Goal: Communication & Community: Answer question/provide support

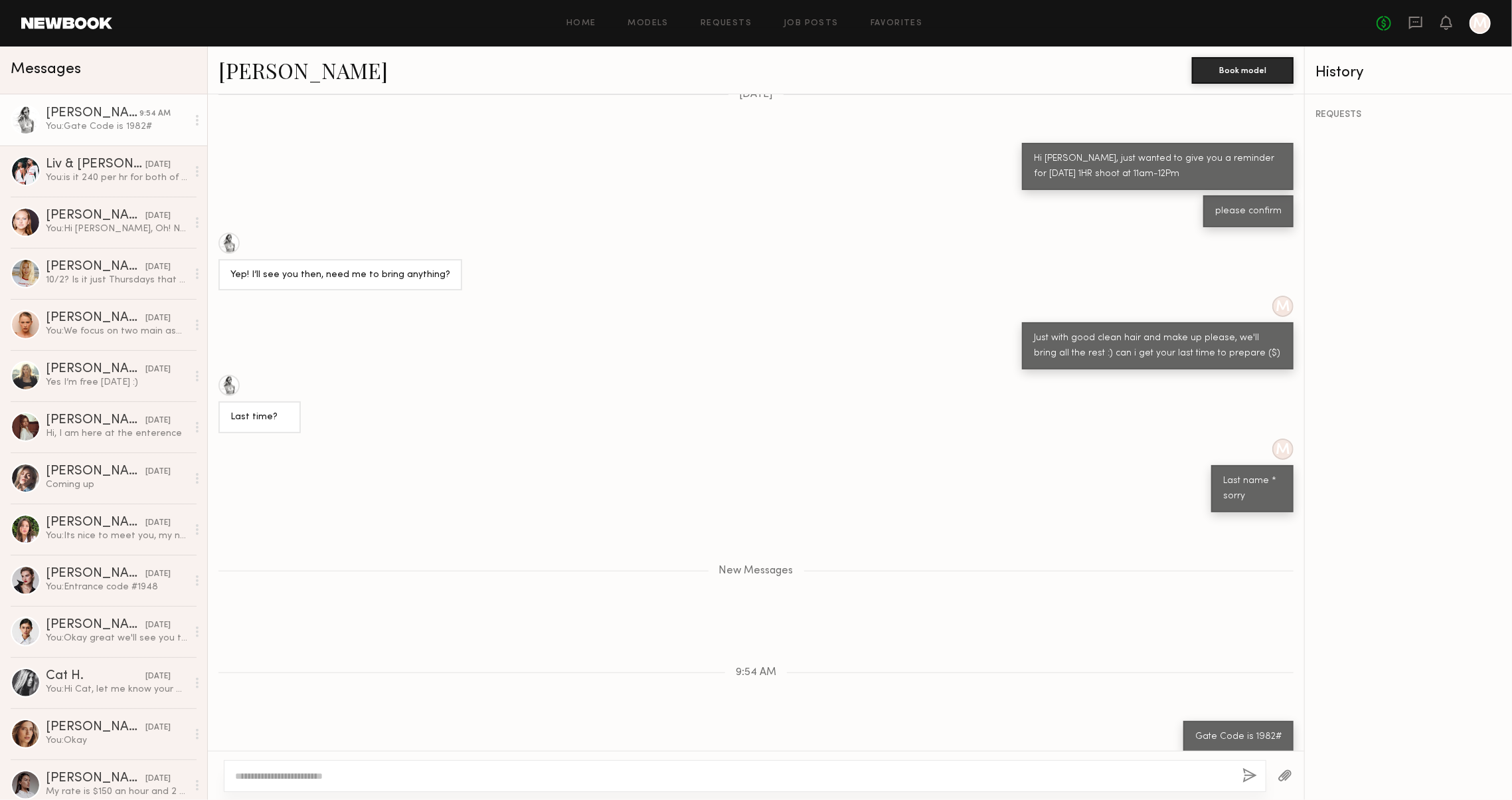
click at [553, 1] on header "Home Models Requests Job Posts Favorites Sign Out No fees up to $5,000 M" at bounding box center [756, 23] width 1512 height 46
click at [1413, 21] on icon at bounding box center [1416, 22] width 5 height 2
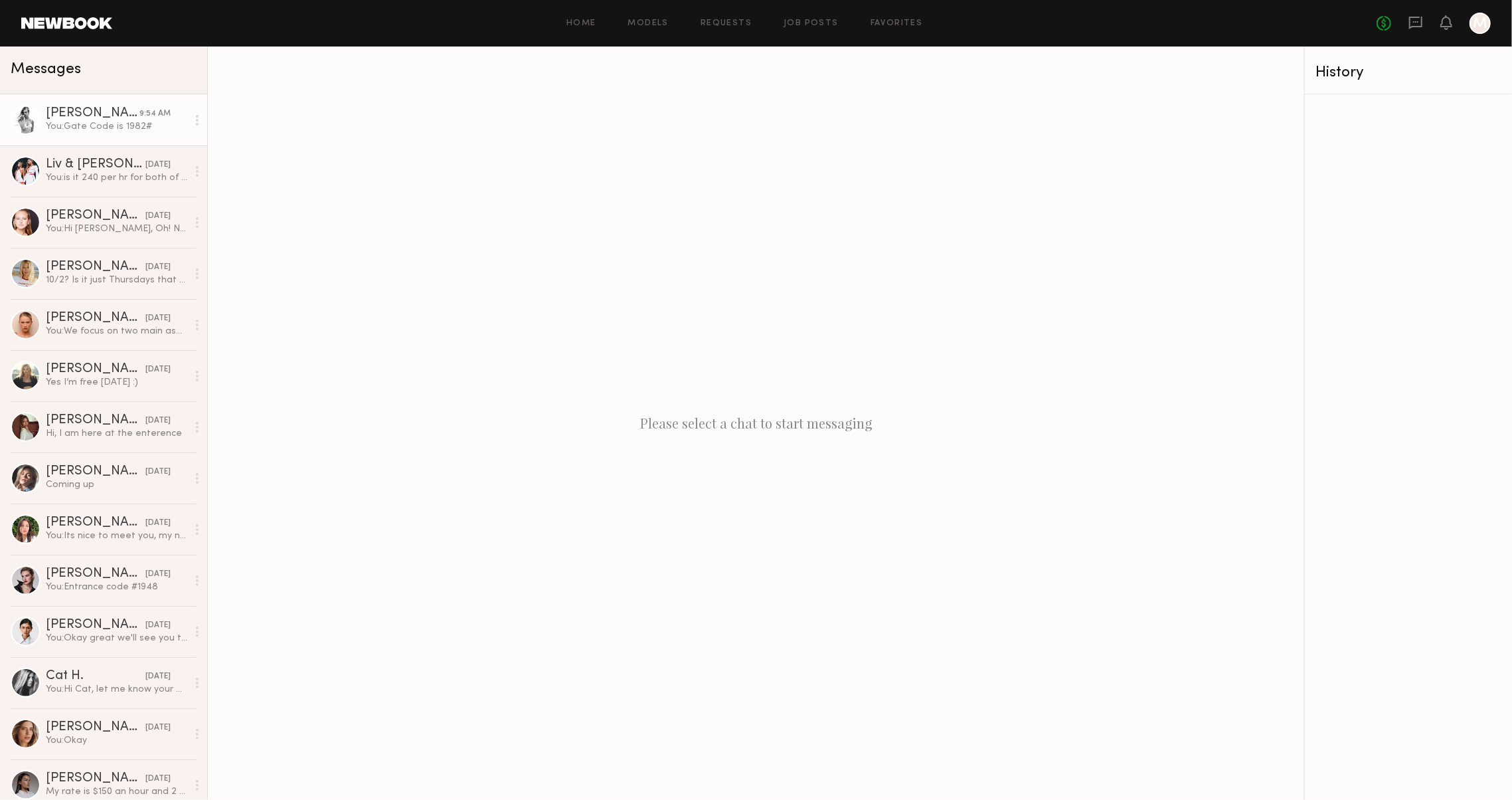
click at [57, 133] on link "[PERSON_NAME] 9:54 AM You: Gate Code is 1982#" at bounding box center [103, 119] width 207 height 51
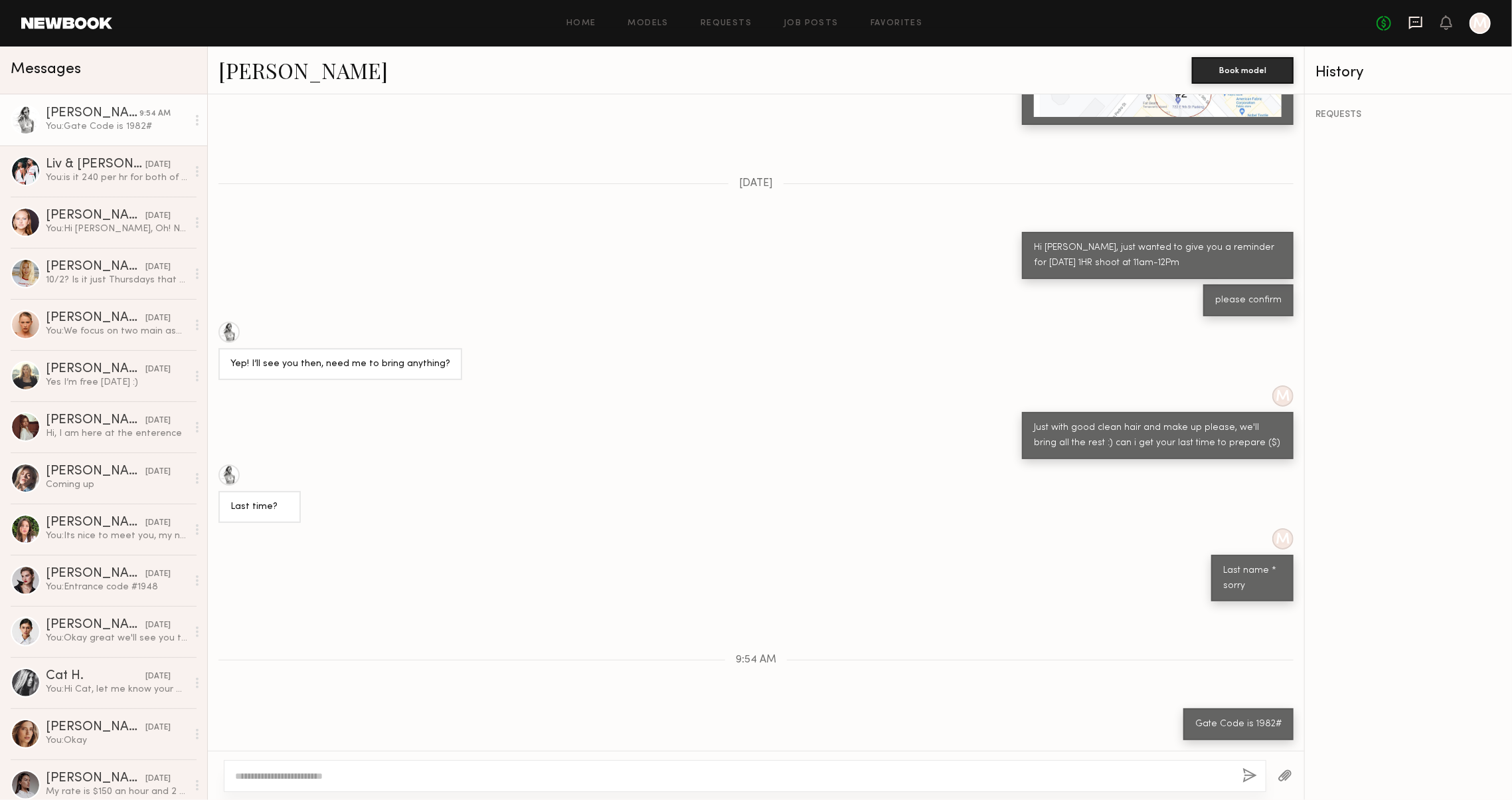
click at [1409, 23] on icon at bounding box center [1416, 23] width 14 height 13
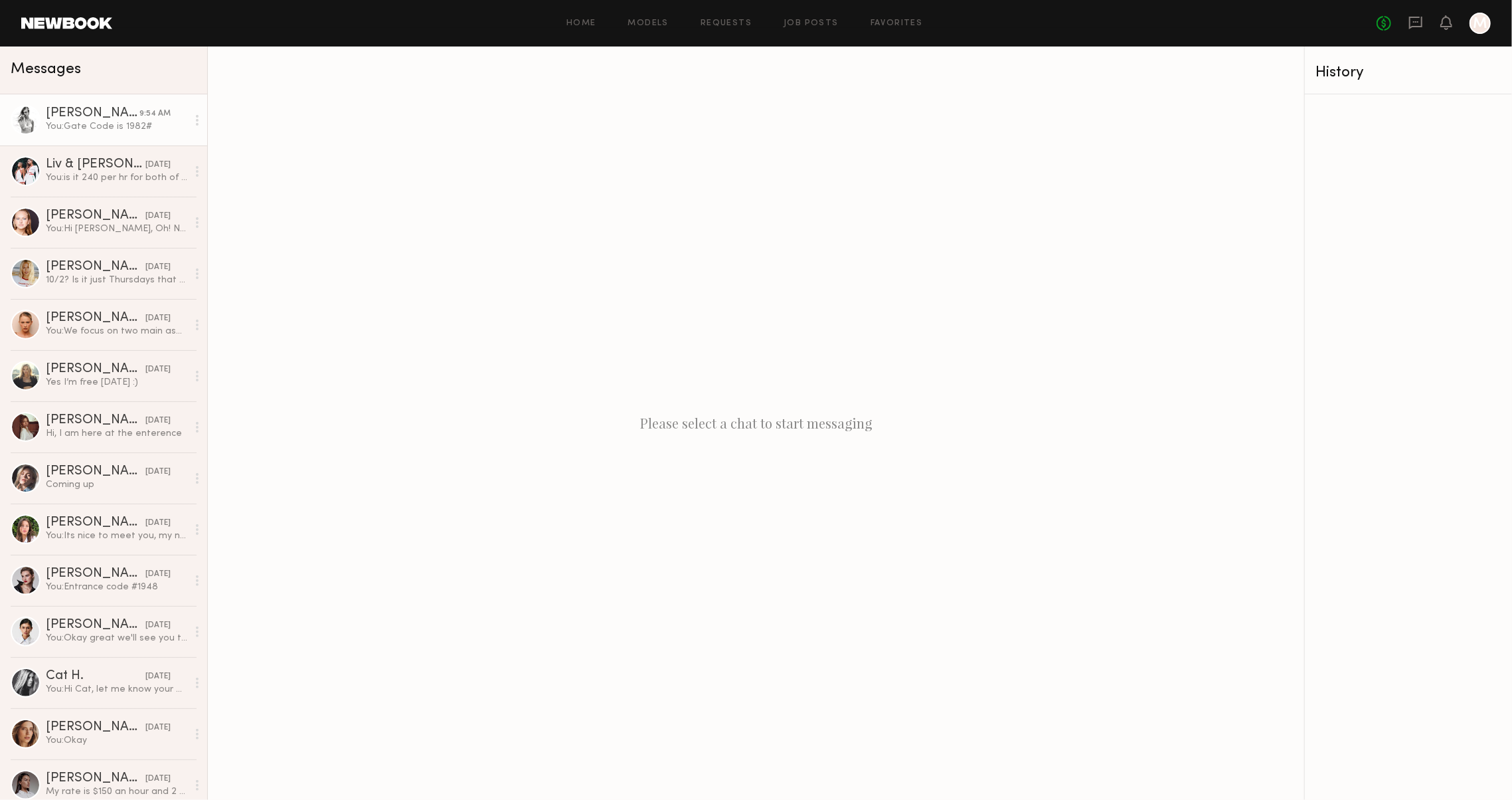
click at [134, 118] on div "[PERSON_NAME]" at bounding box center [92, 114] width 94 height 14
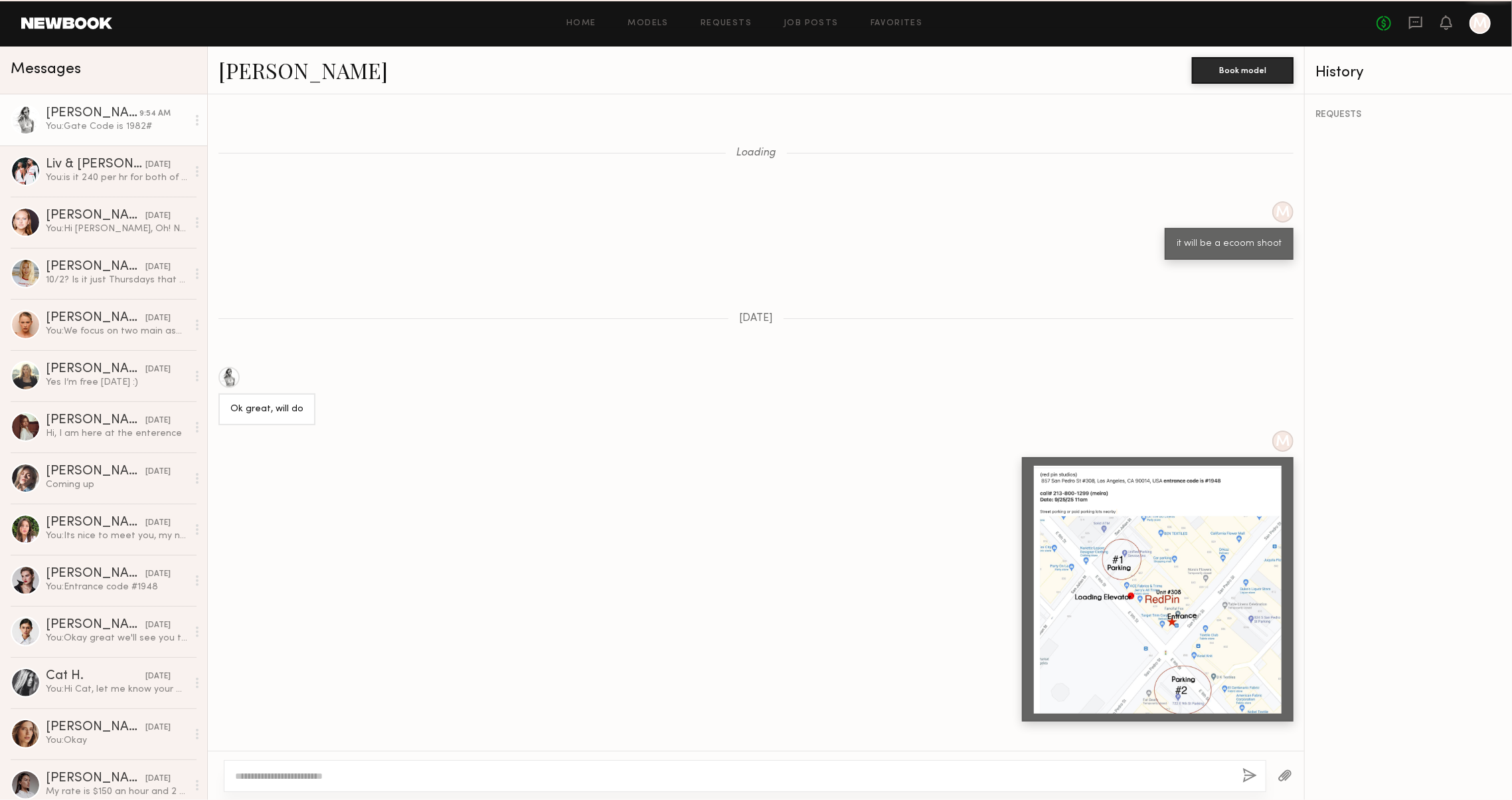
scroll to position [599, 0]
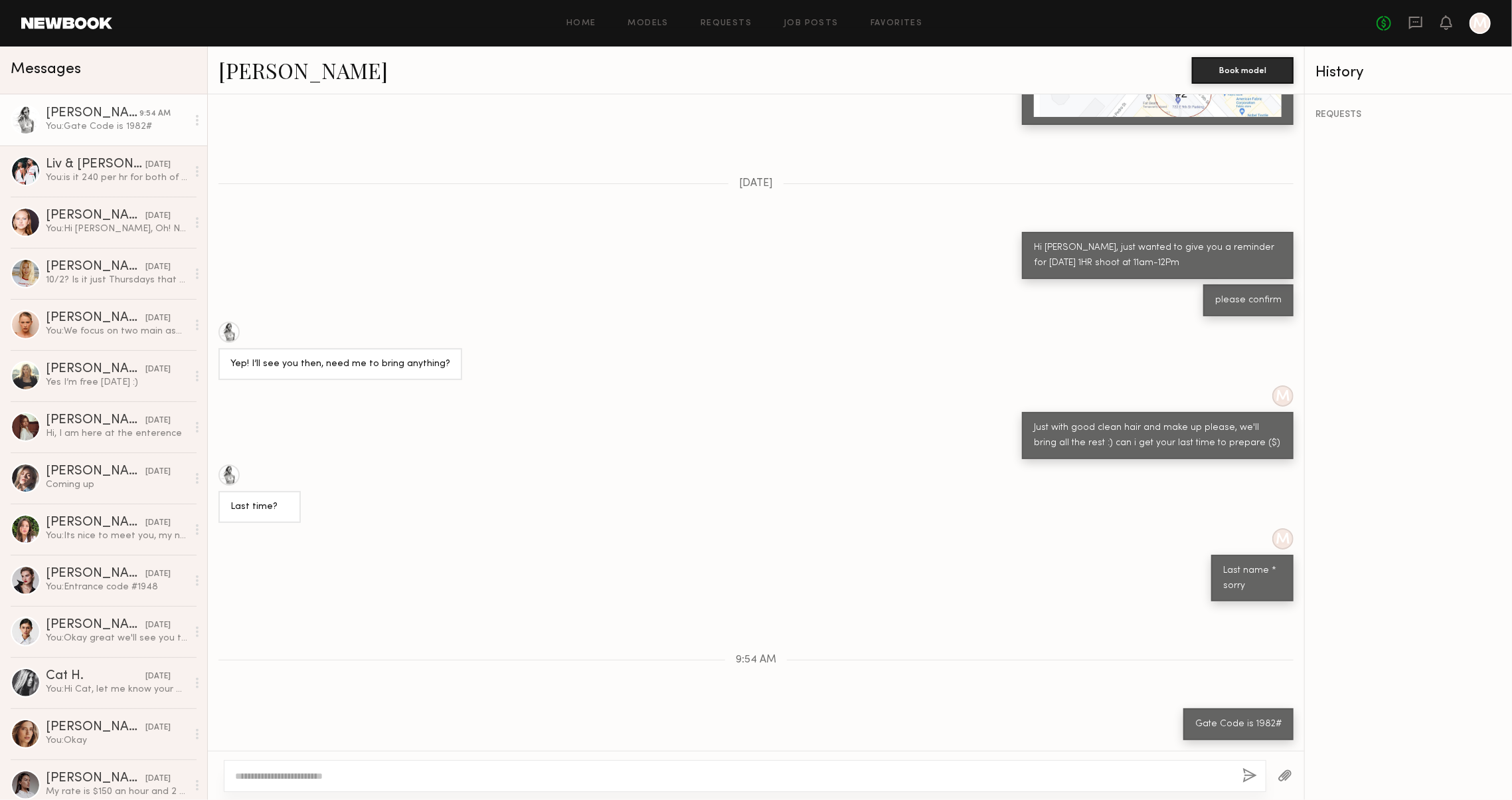
click at [1398, 14] on div "No fees up to $5,000 M" at bounding box center [1433, 24] width 114 height 21
click at [1398, 19] on div "No fees up to $5,000 M" at bounding box center [1433, 24] width 114 height 21
click at [1413, 20] on icon at bounding box center [1416, 23] width 14 height 13
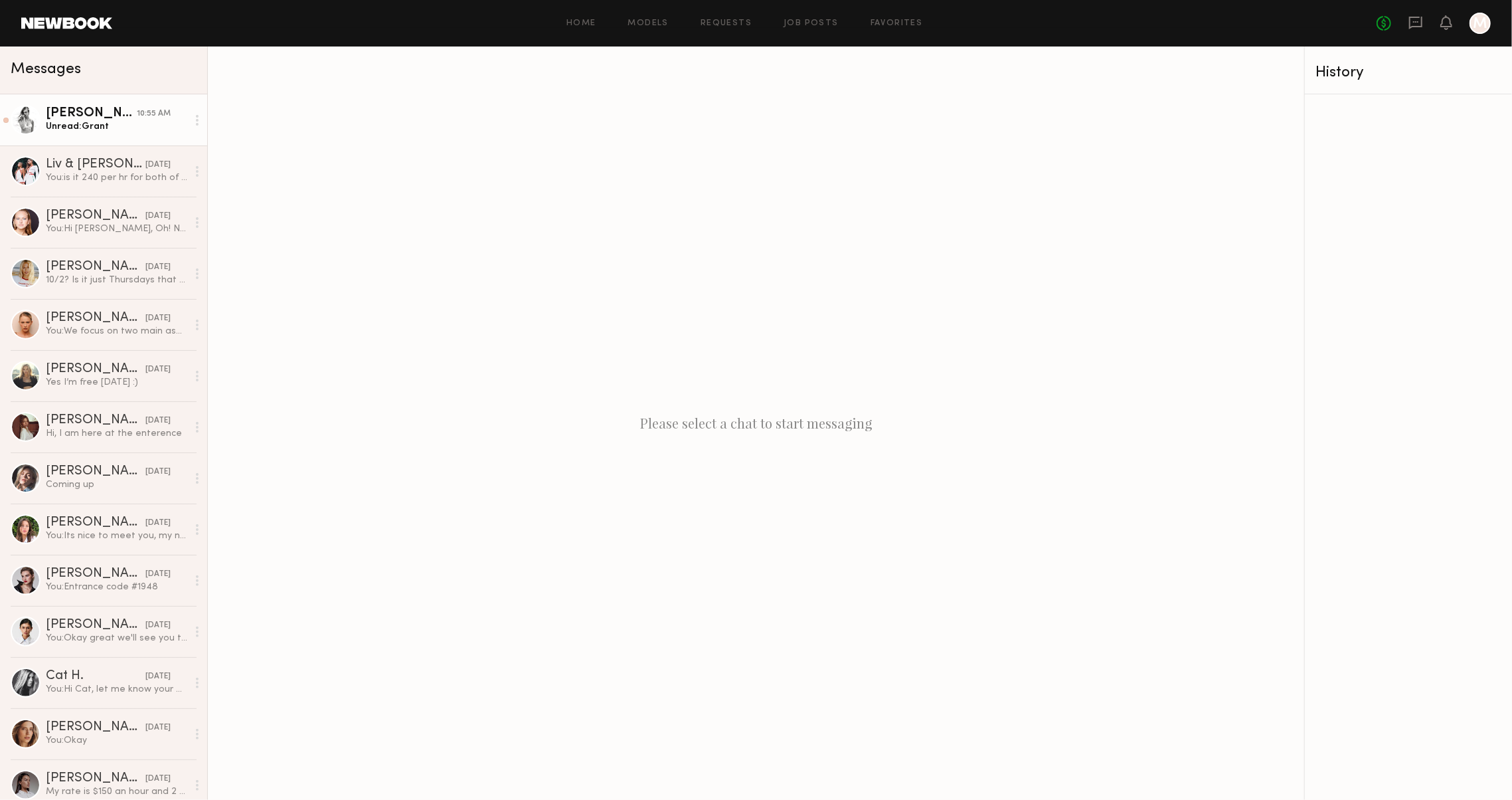
click at [113, 125] on div "Unread: Grant" at bounding box center [116, 127] width 142 height 13
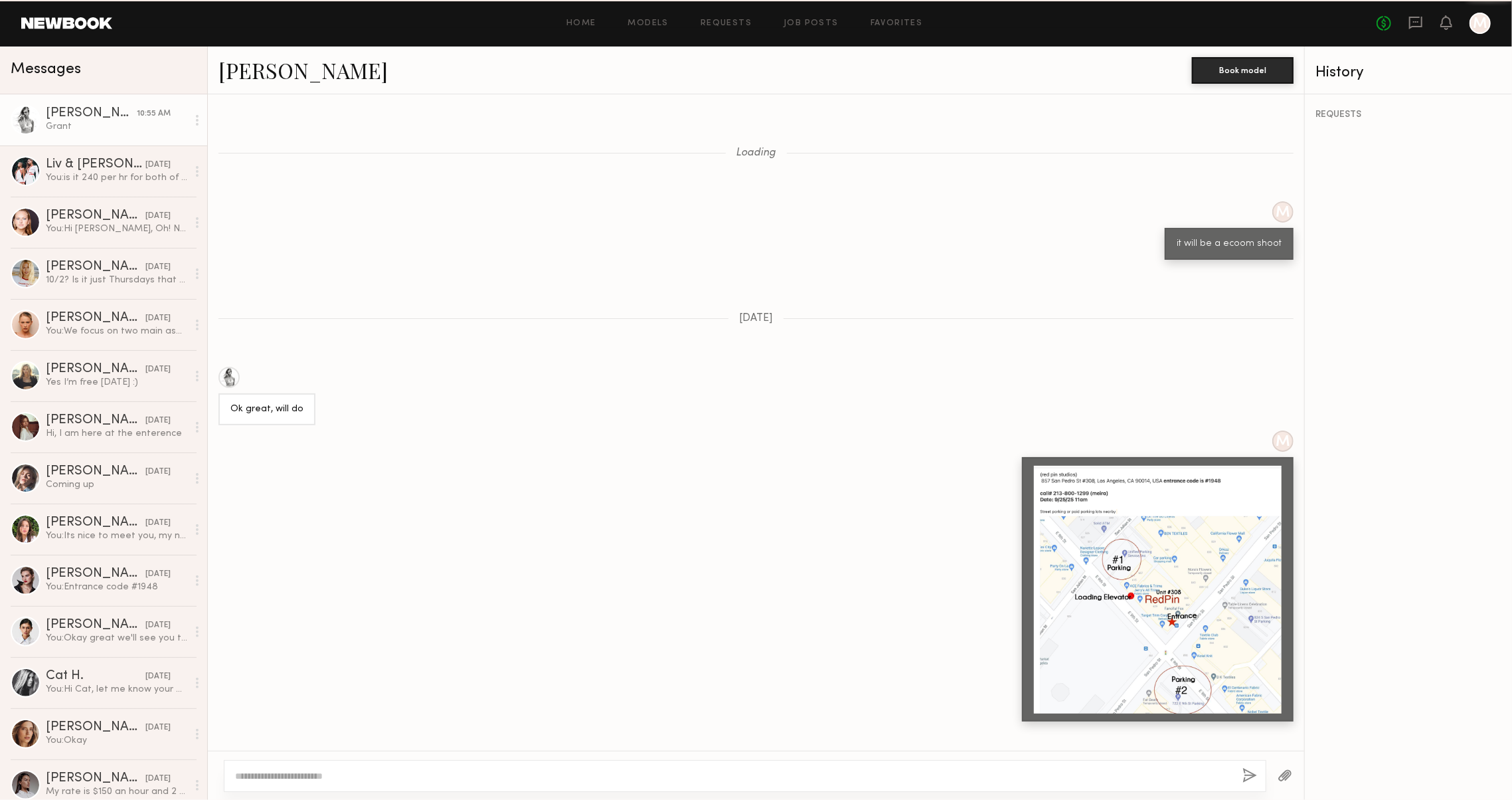
scroll to position [636, 0]
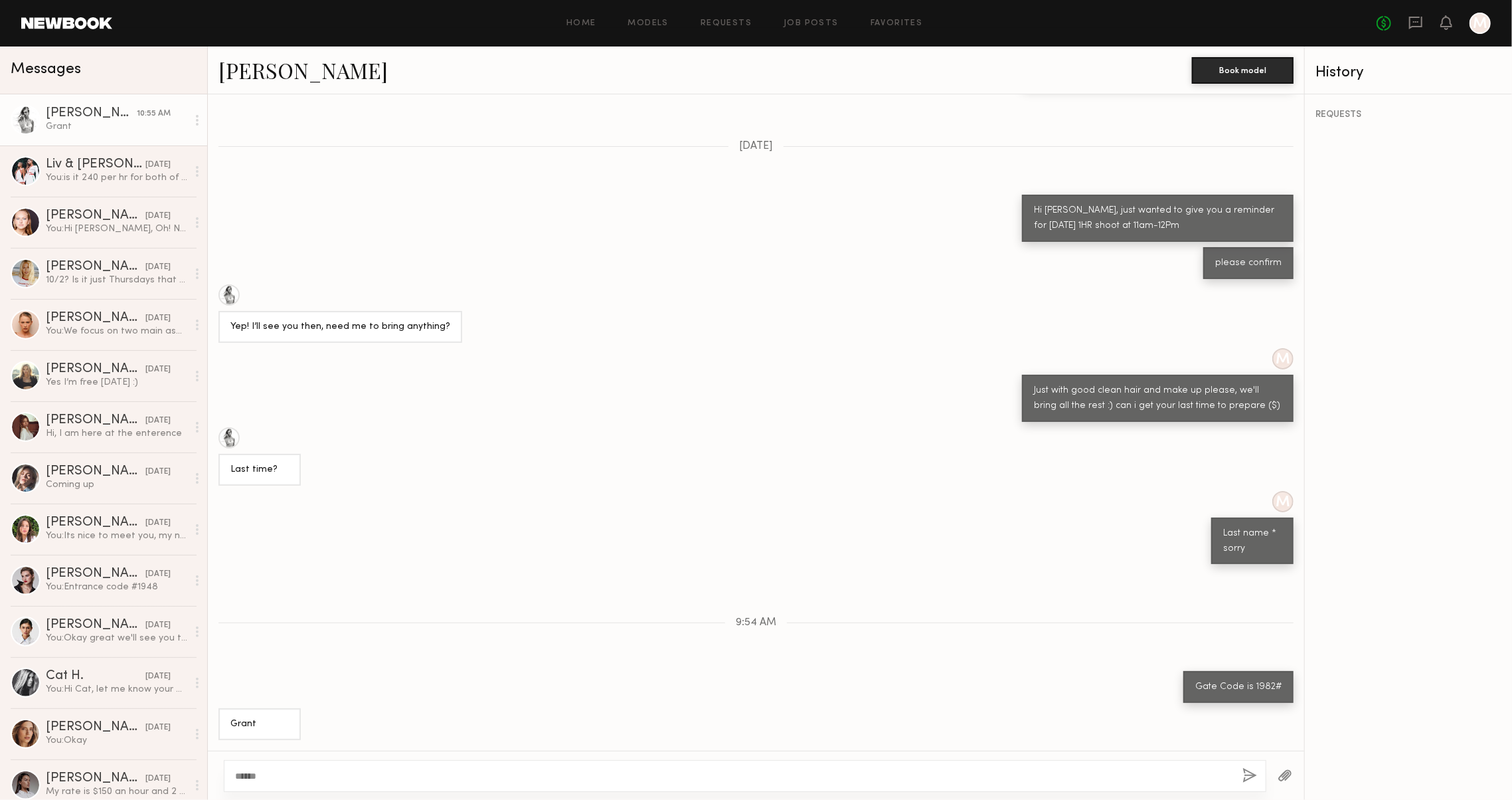
type textarea "******"
click at [1244, 773] on button "button" at bounding box center [1249, 776] width 14 height 17
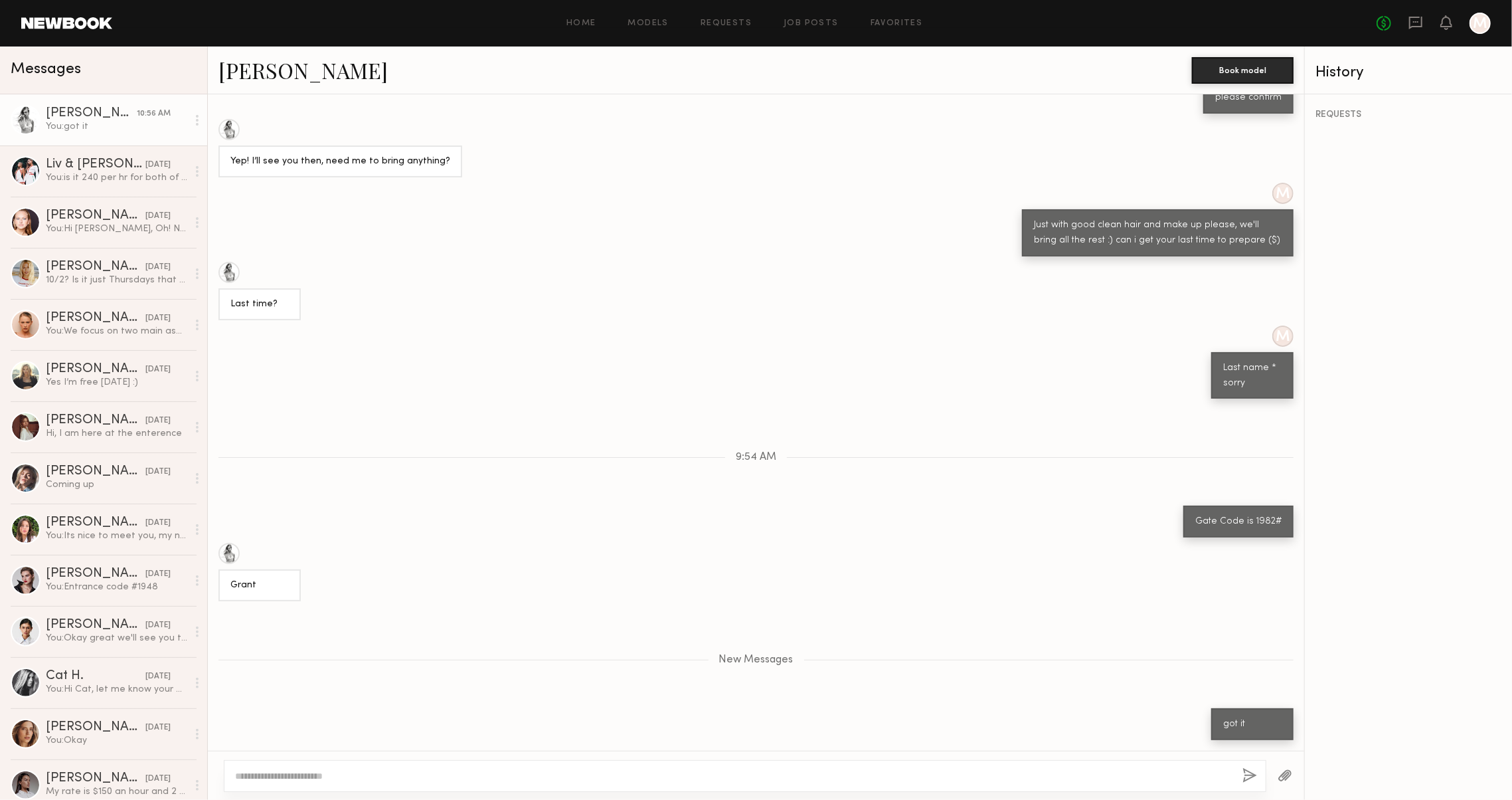
click at [928, 771] on textarea at bounding box center [728, 776] width 986 height 14
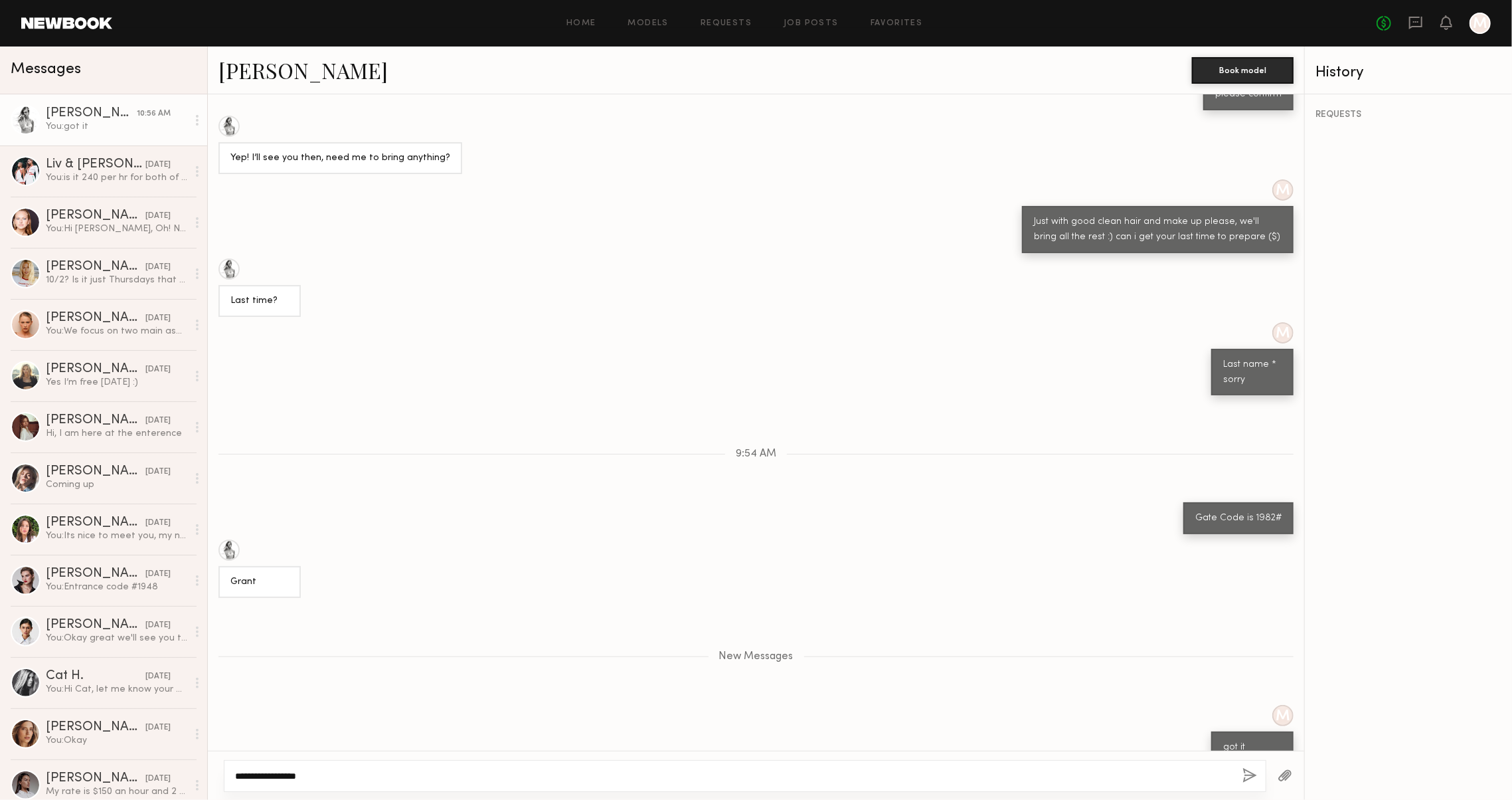
scroll to position [867, 0]
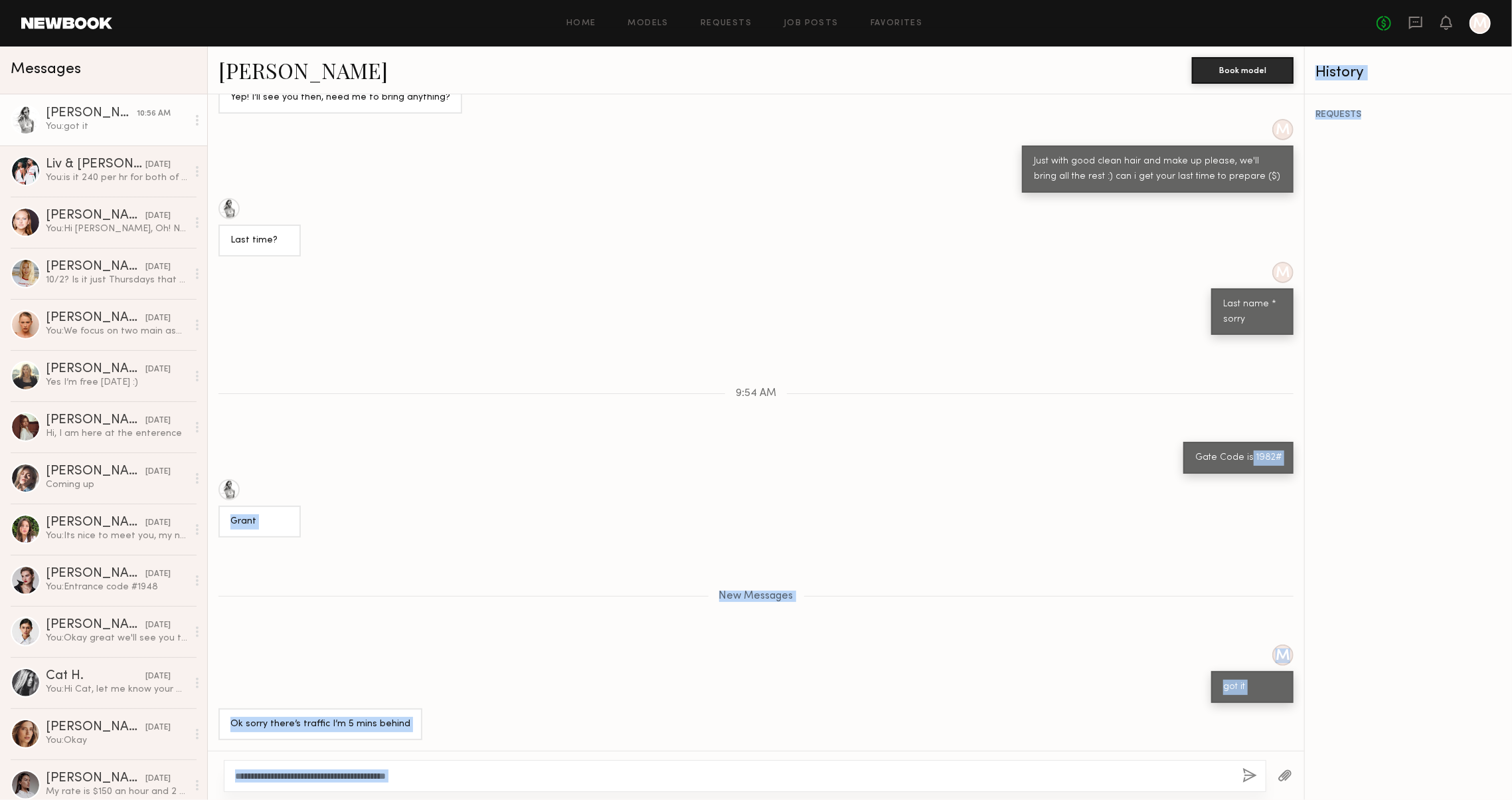
drag, startPoint x: 1254, startPoint y: 450, endPoint x: 1332, endPoint y: 450, distance: 78.0
click at [1332, 450] on div "Messages [PERSON_NAME] 10:56 AM You: got it Liv & [PERSON_NAME] [DATE] You: is …" at bounding box center [756, 423] width 1512 height 754
click at [1281, 452] on div "Gate Code is 1982#" at bounding box center [1238, 458] width 86 height 15
drag, startPoint x: 1254, startPoint y: 453, endPoint x: 1285, endPoint y: 453, distance: 31.0
click at [1285, 453] on div "Gate Code is 1982#" at bounding box center [1238, 458] width 110 height 32
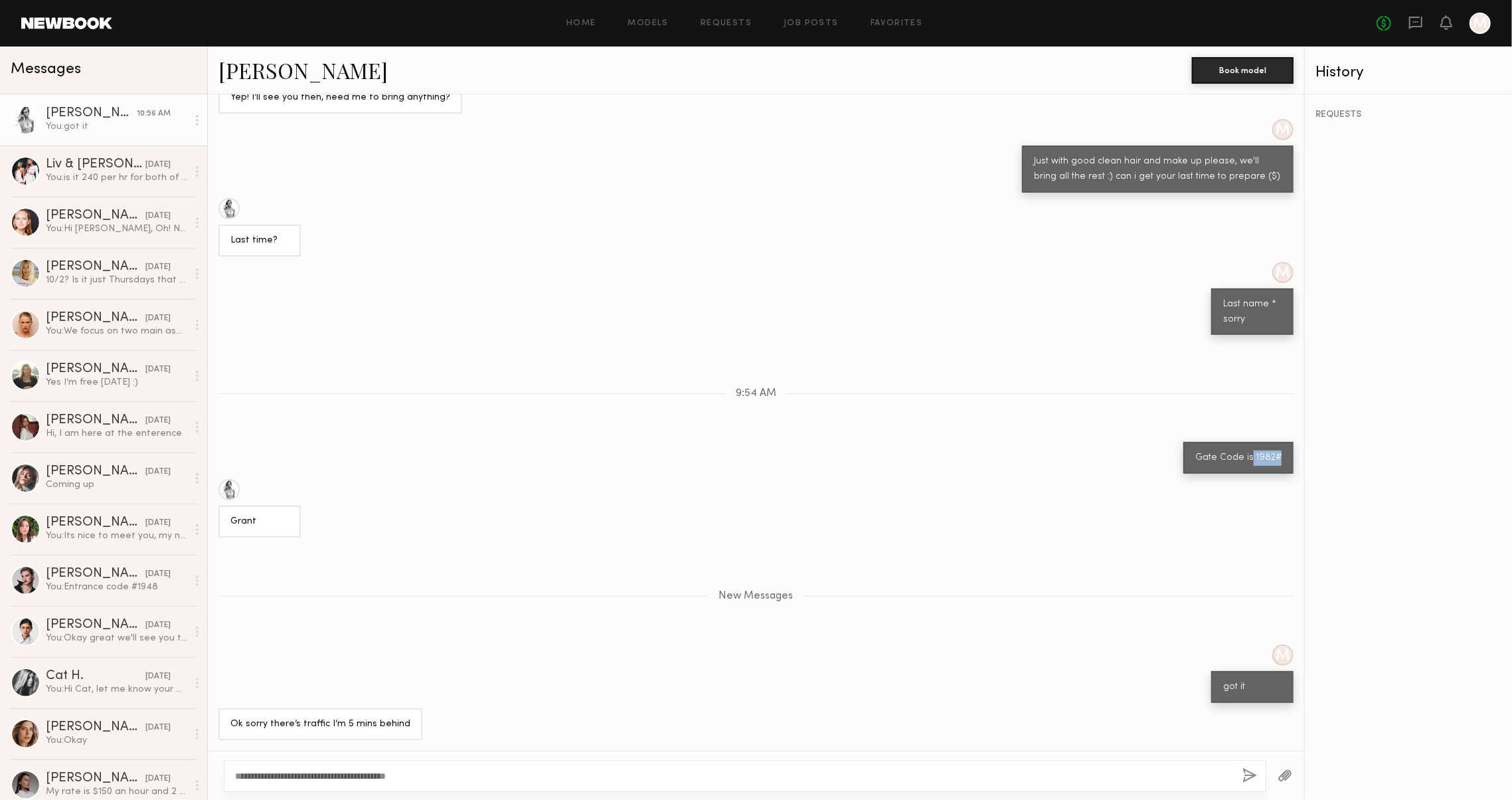
copy div "1982#"
click at [517, 785] on div "**********" at bounding box center [745, 776] width 1043 height 32
click at [517, 784] on div "**********" at bounding box center [745, 776] width 1043 height 32
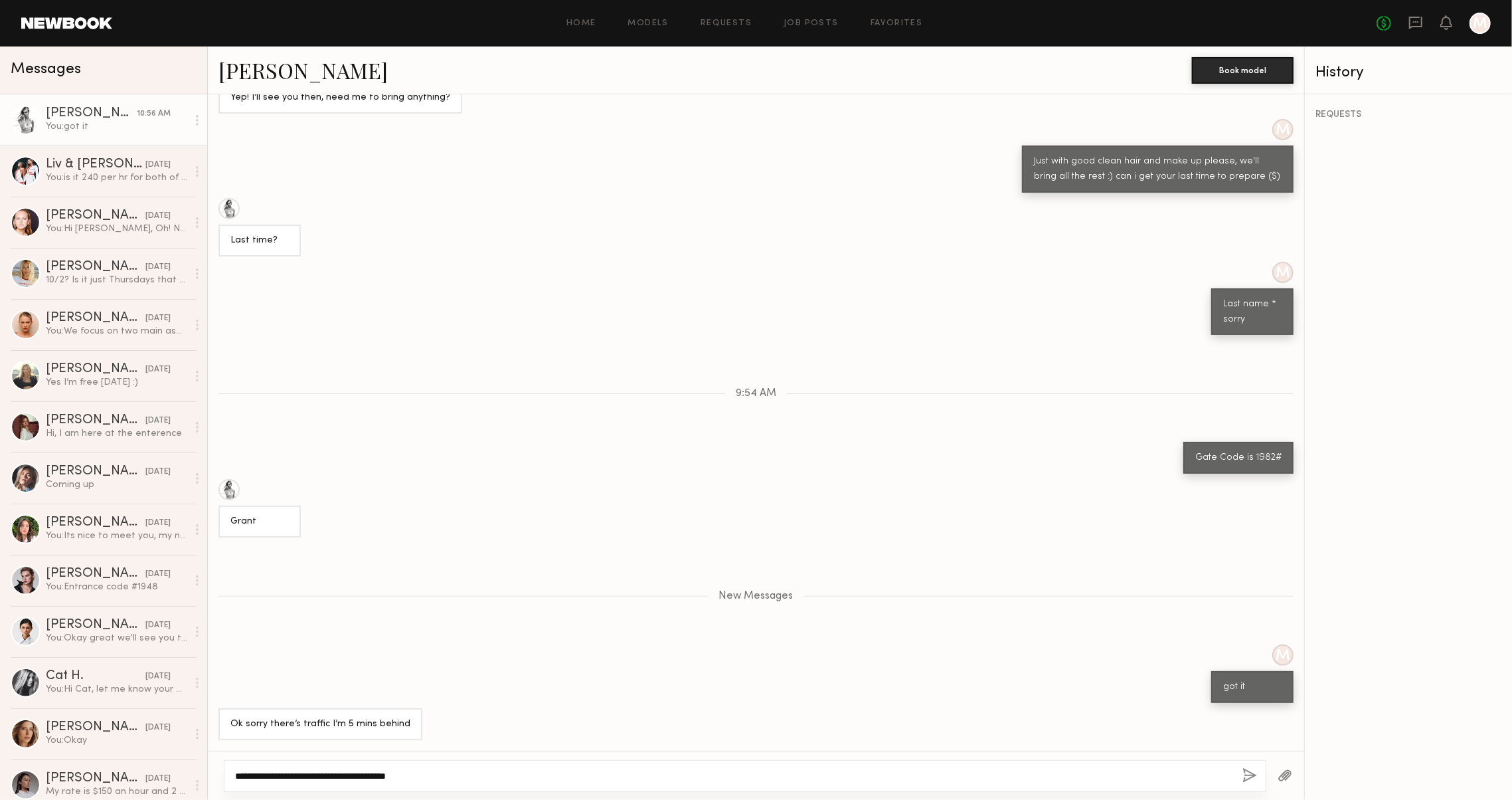
click at [518, 775] on textarea "**********" at bounding box center [728, 776] width 986 height 14
paste textarea "*******"
type textarea "**********"
click at [1244, 772] on button "button" at bounding box center [1249, 776] width 14 height 17
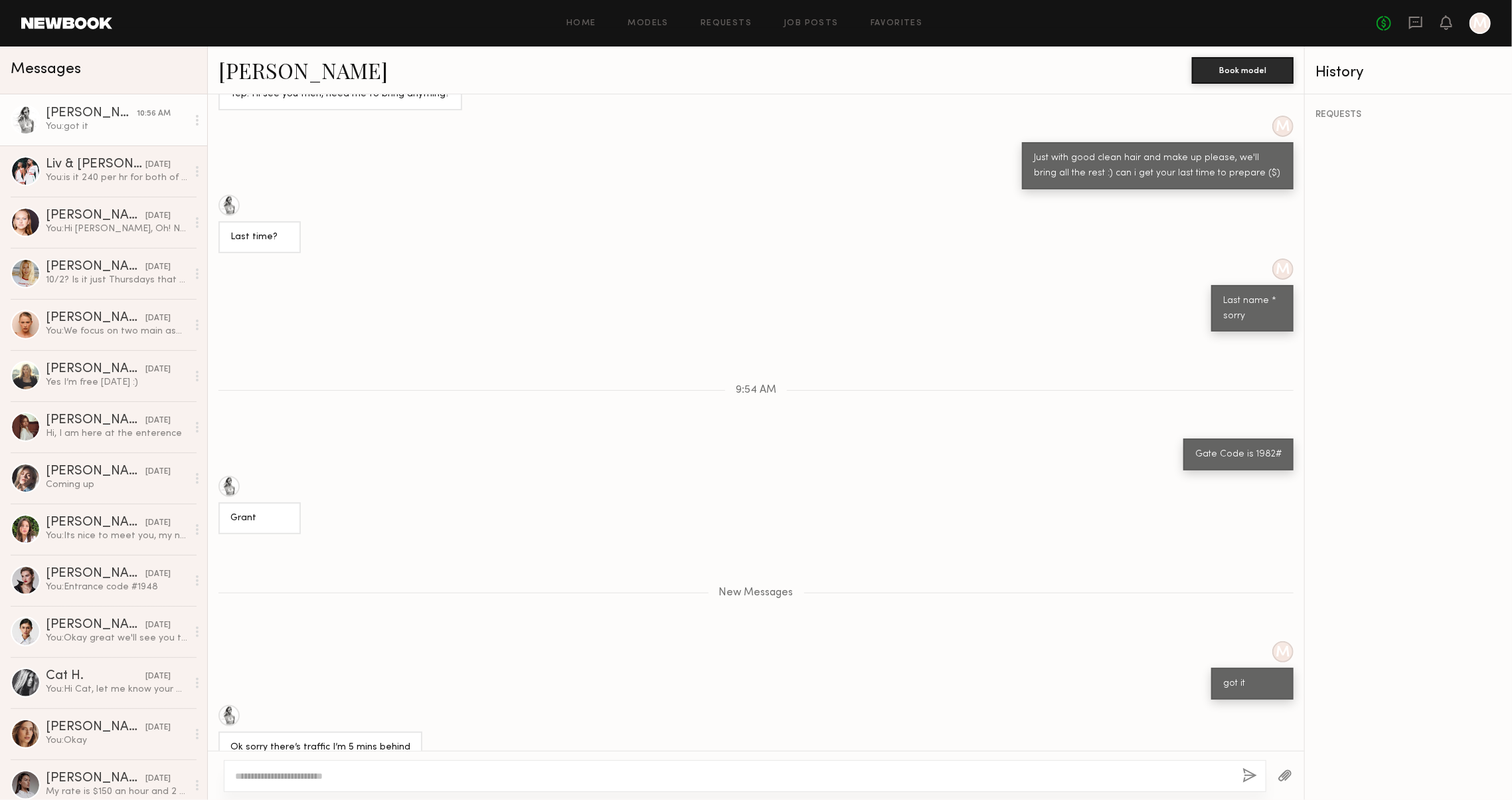
scroll to position [929, 0]
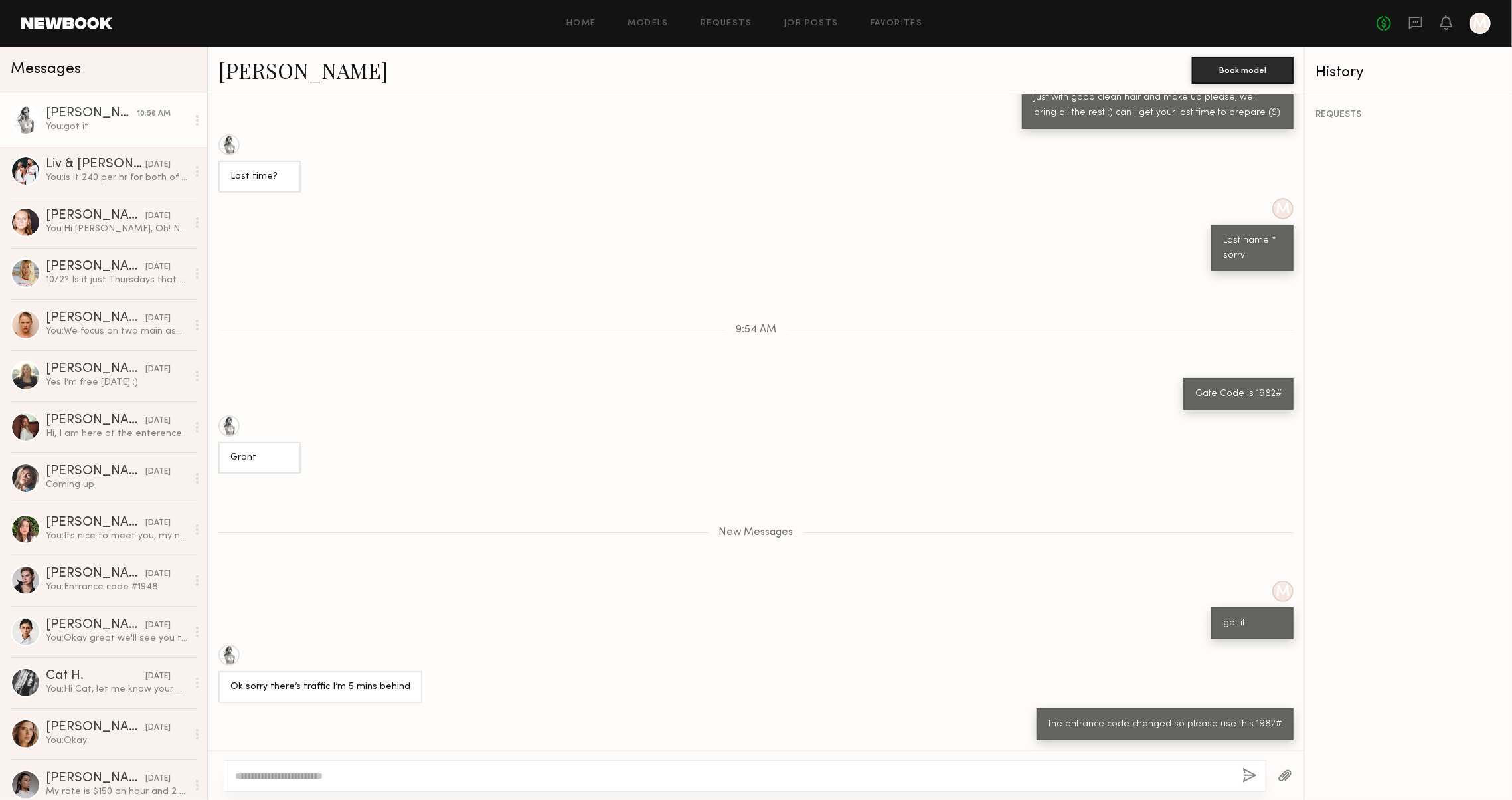
click at [473, 784] on div at bounding box center [745, 776] width 1043 height 32
click at [474, 780] on textarea at bounding box center [728, 776] width 986 height 14
click at [1409, 16] on icon at bounding box center [1416, 22] width 14 height 14
